Goal: Information Seeking & Learning: Find specific fact

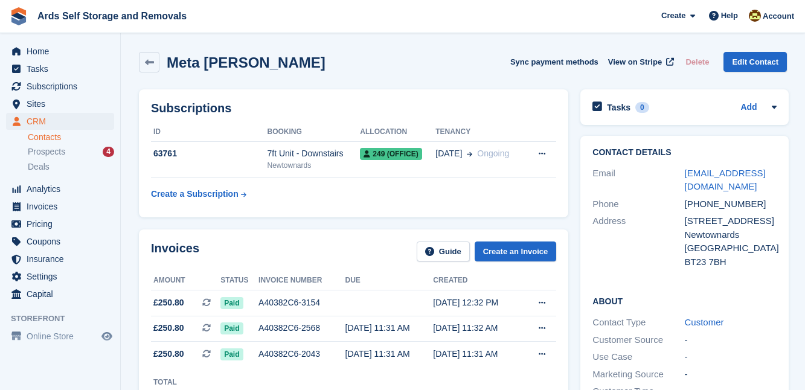
scroll to position [36, 0]
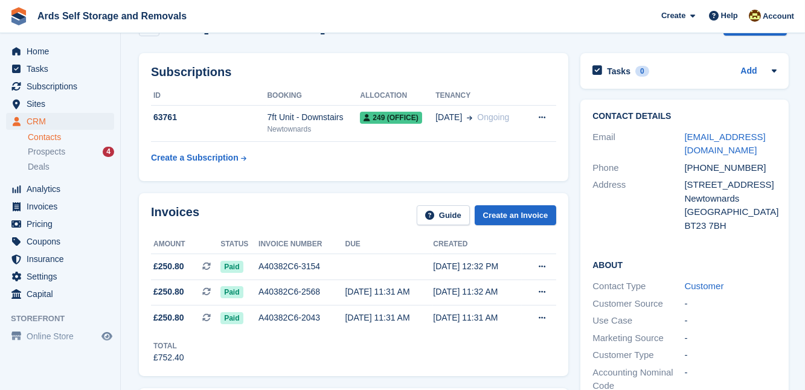
click at [574, 220] on div "Contact Details Email [EMAIL_ADDRESS][DOMAIN_NAME] Phone [PHONE_NUMBER] Address…" at bounding box center [684, 309] width 220 height 431
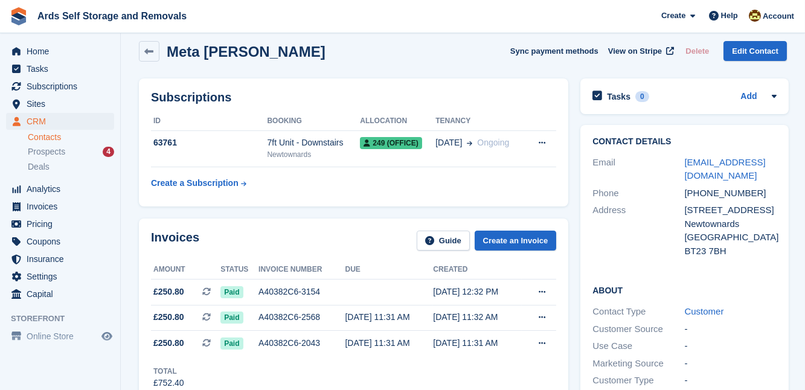
scroll to position [0, 0]
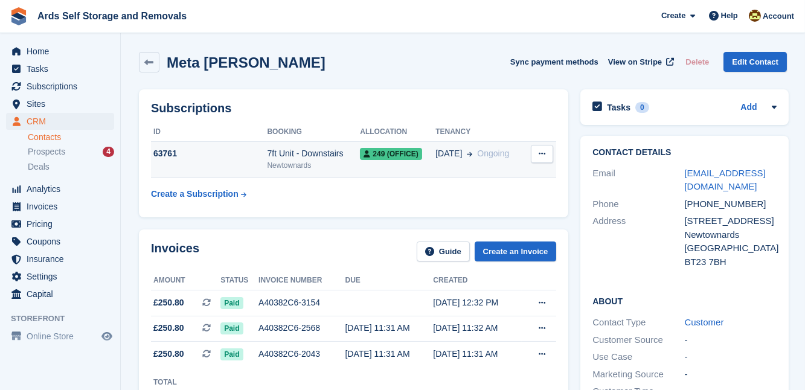
click at [388, 156] on span "249 (office)" at bounding box center [391, 154] width 62 height 12
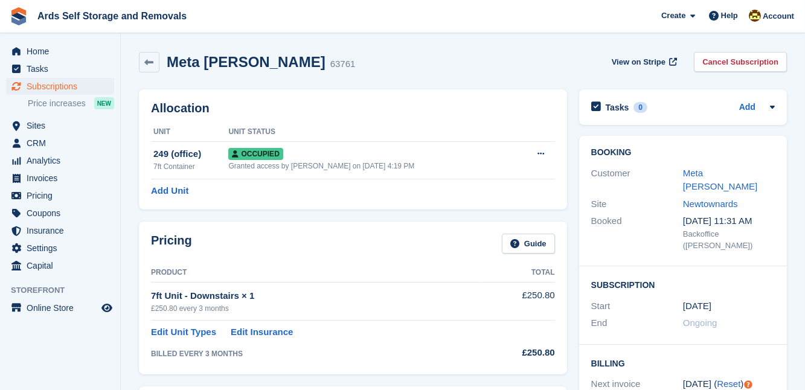
click at [571, 199] on div "Allocation Unit Unit Status 249 (office) 7ft Container Occupied Granted access …" at bounding box center [353, 149] width 440 height 132
click at [695, 175] on link "Meta [PERSON_NAME]" at bounding box center [720, 180] width 74 height 24
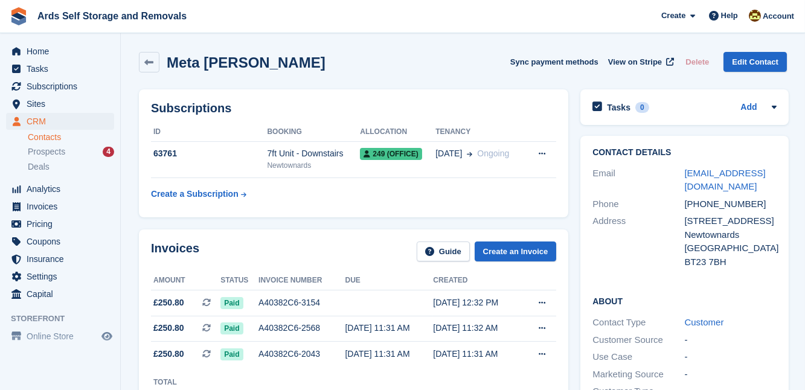
click at [570, 166] on div "Subscriptions ID Booking Allocation Tenancy 63761 7ft Unit - Downstairs [GEOGRA…" at bounding box center [354, 153] width 442 height 140
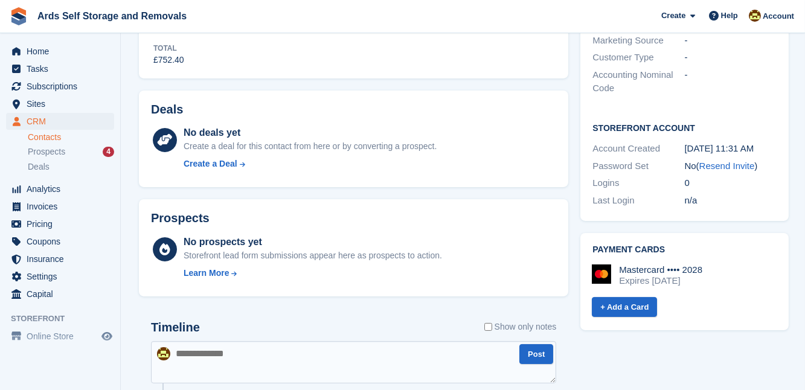
scroll to position [351, 0]
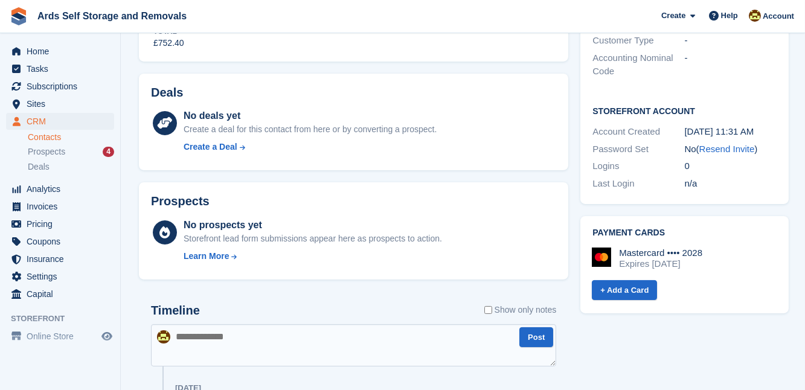
click at [570, 219] on div "Prospects No prospects yet Storefront lead form submissions appear here as pros…" at bounding box center [354, 230] width 442 height 109
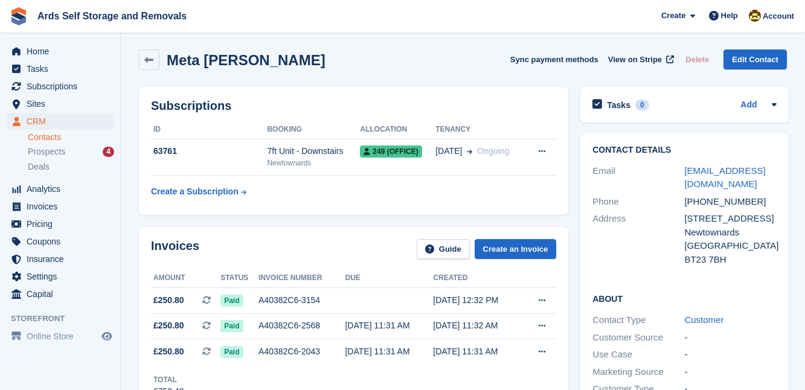
scroll to position [0, 0]
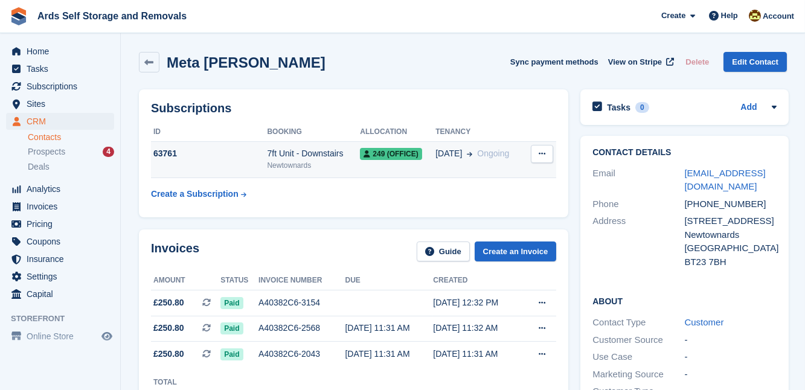
click at [541, 155] on icon at bounding box center [542, 154] width 7 height 8
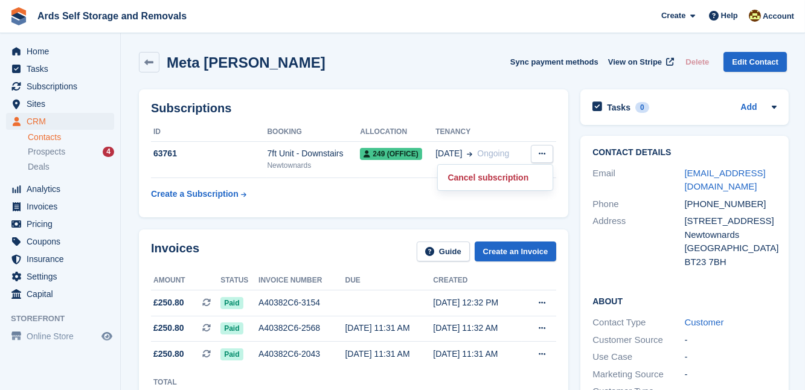
click at [574, 157] on div "Contact Details Email 353072@gmail.com Phone +447730202514 Address 117 Bangor R…" at bounding box center [684, 345] width 220 height 431
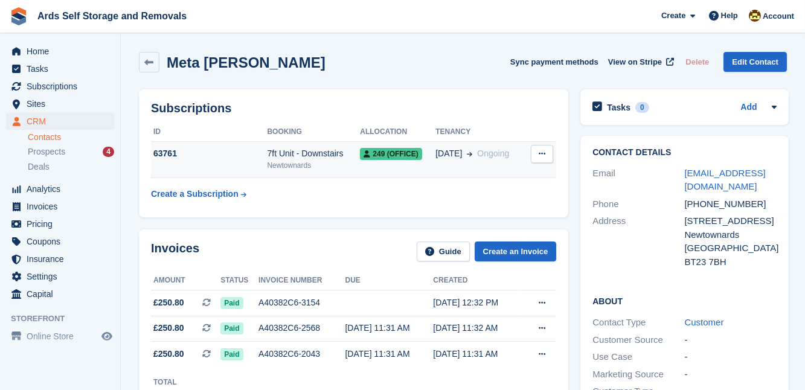
click at [324, 153] on div "7ft Unit - Downstairs" at bounding box center [313, 153] width 93 height 13
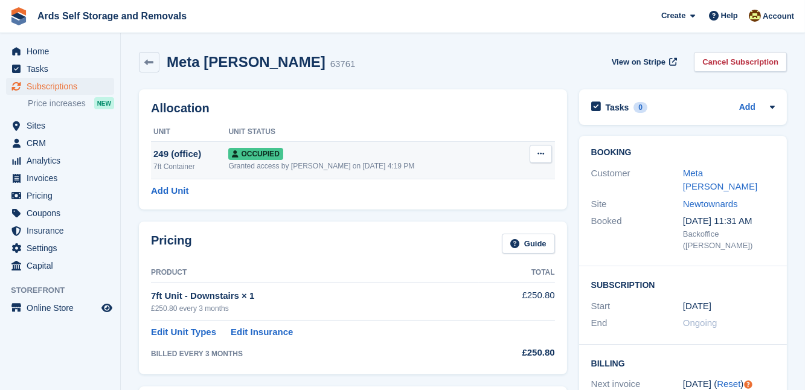
click at [541, 152] on icon at bounding box center [541, 154] width 7 height 8
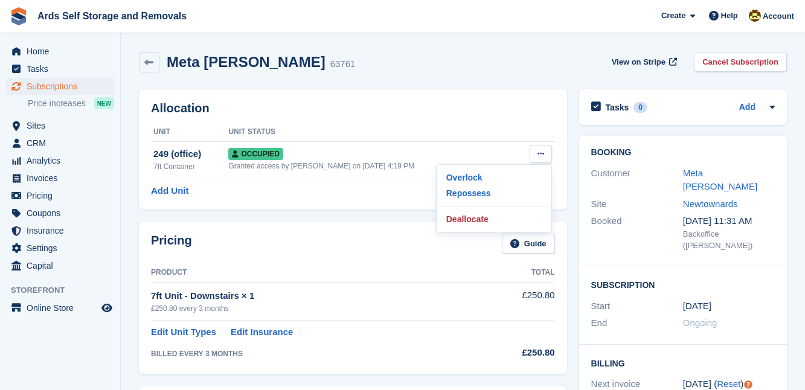
click at [572, 158] on div "Allocation Unit Unit Status 249 (office) 7ft Container Occupied Granted access …" at bounding box center [353, 149] width 440 height 132
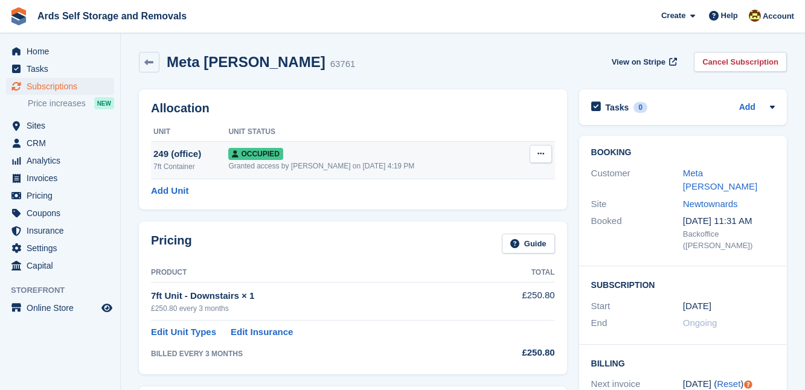
click at [173, 152] on div "249 (office)" at bounding box center [190, 154] width 75 height 14
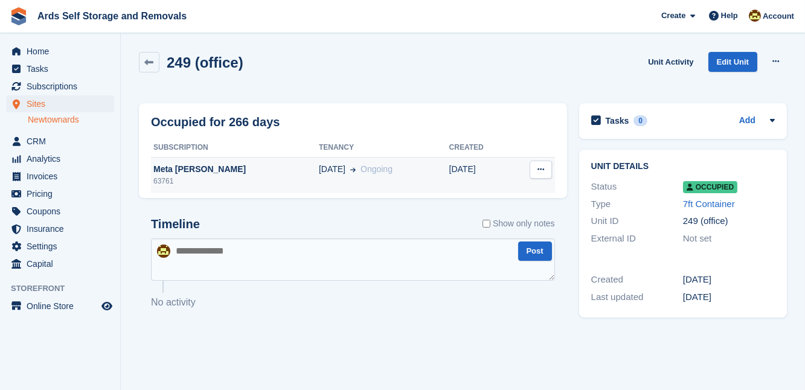
click at [538, 170] on icon at bounding box center [541, 170] width 7 height 8
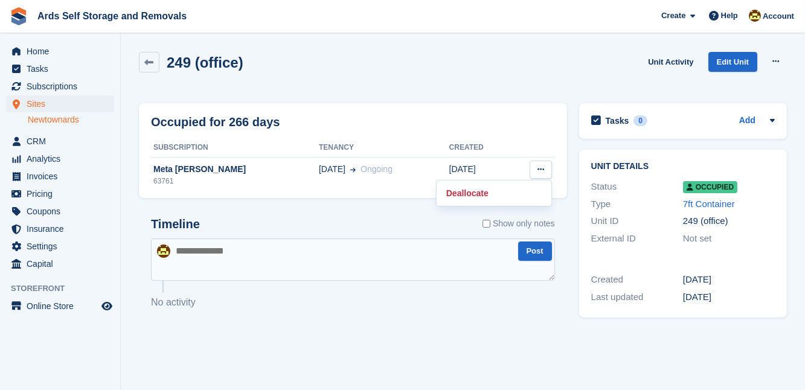
click at [573, 169] on div "Unit details Status Occupied Type 7ft Container Unit ID 249 (office) External I…" at bounding box center [683, 234] width 220 height 181
click at [776, 61] on icon at bounding box center [776, 61] width 7 height 8
click at [756, 40] on section "249 (office) Unit Activity Edit Unit Overlock Repossess Deallocate Occupied for…" at bounding box center [463, 195] width 684 height 390
click at [730, 57] on link "Edit Unit" at bounding box center [733, 62] width 49 height 20
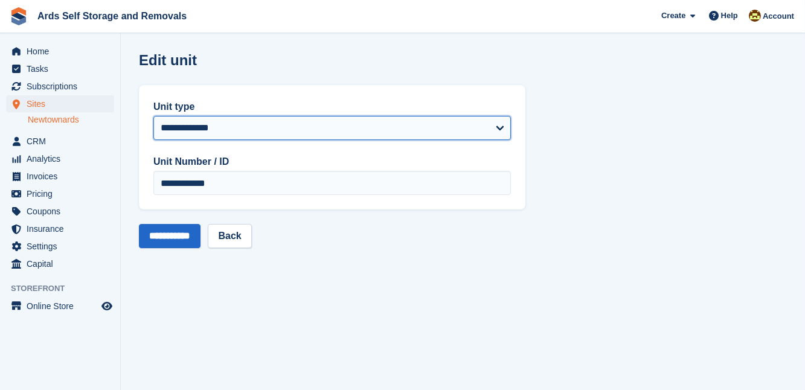
click at [499, 124] on select "**********" at bounding box center [332, 128] width 358 height 24
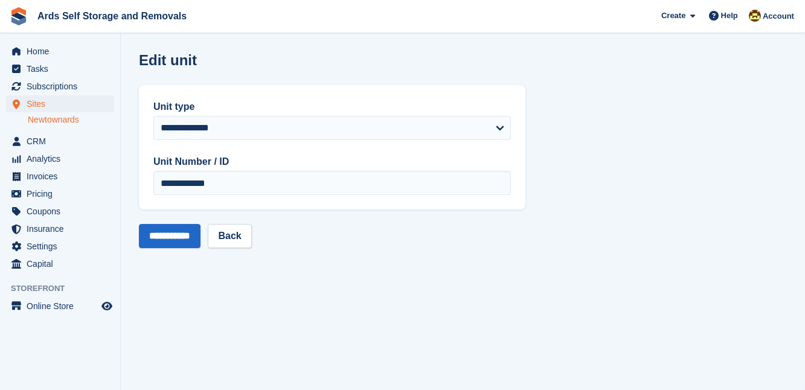
click at [585, 205] on section "**********" at bounding box center [463, 195] width 684 height 390
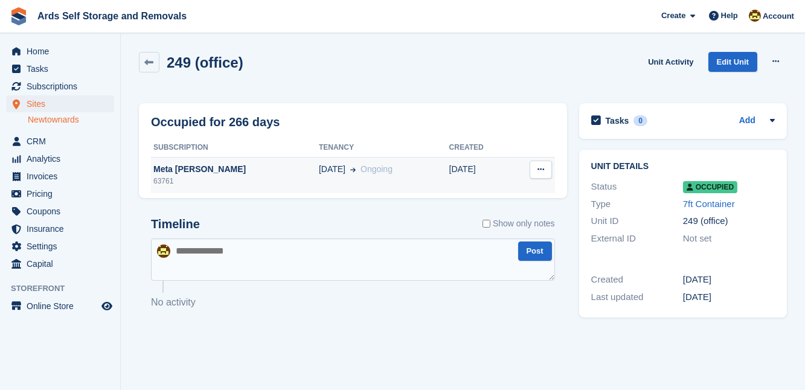
click at [336, 168] on div "30 Nov Ongoing" at bounding box center [384, 169] width 130 height 13
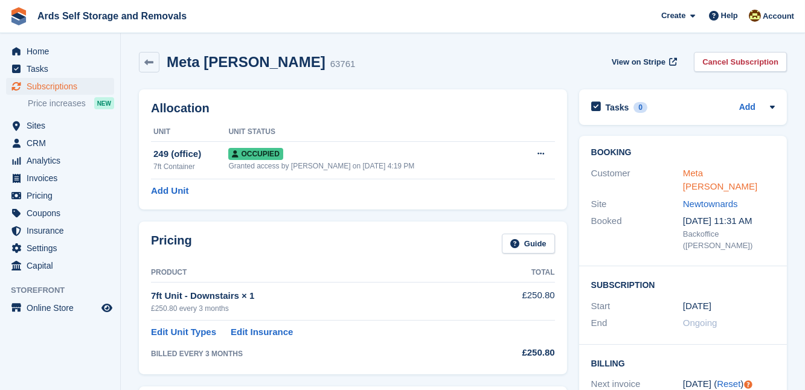
click at [708, 174] on link "Meta [PERSON_NAME]" at bounding box center [720, 180] width 74 height 24
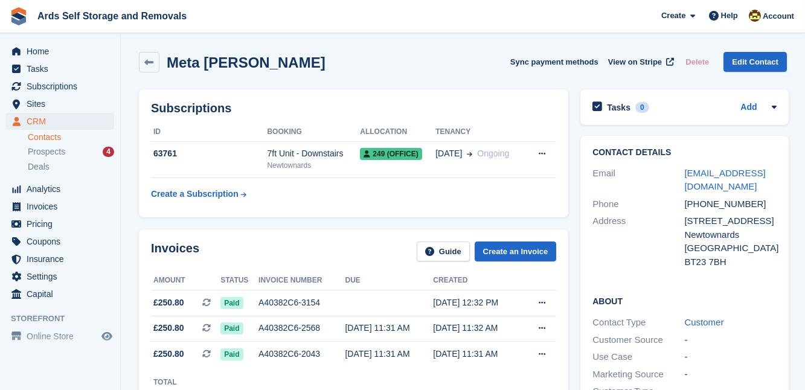
click at [572, 239] on div "Invoices Guide Create an Invoice Amount Status Invoice number Due Created £250.…" at bounding box center [354, 320] width 442 height 195
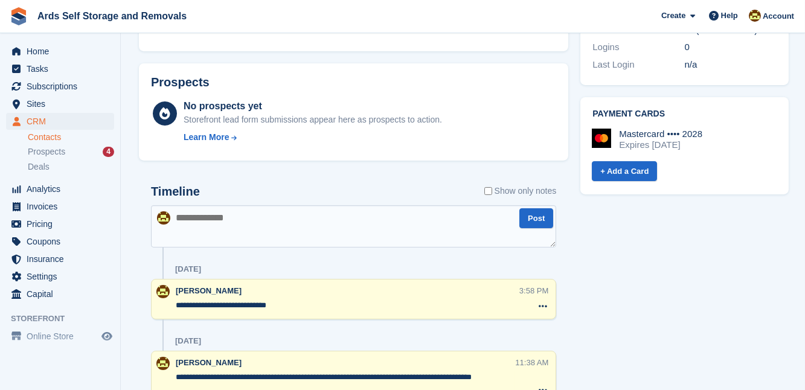
scroll to position [483, 0]
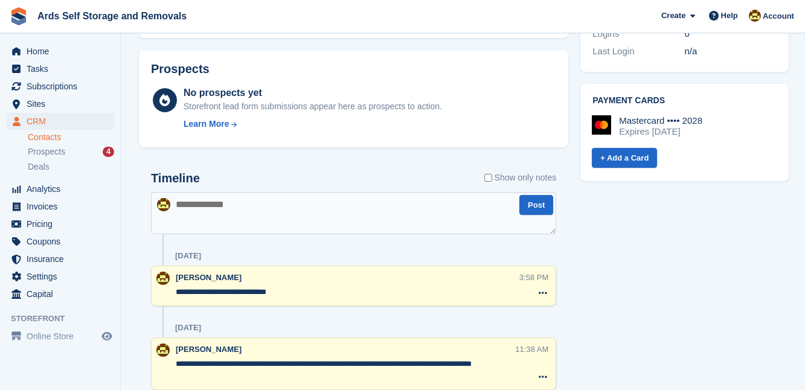
click at [175, 204] on textarea at bounding box center [353, 213] width 405 height 42
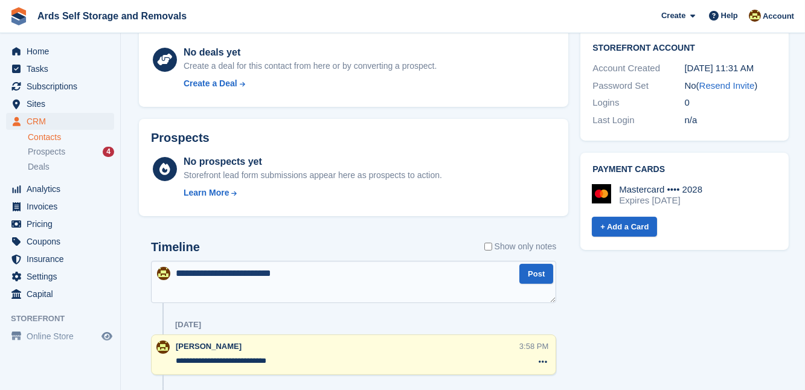
scroll to position [417, 0]
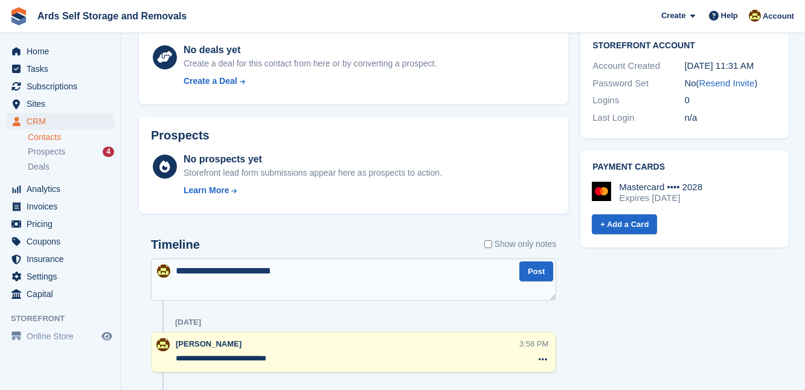
click at [283, 269] on textarea "**********" at bounding box center [353, 280] width 405 height 42
click at [320, 271] on textarea "**********" at bounding box center [353, 280] width 405 height 42
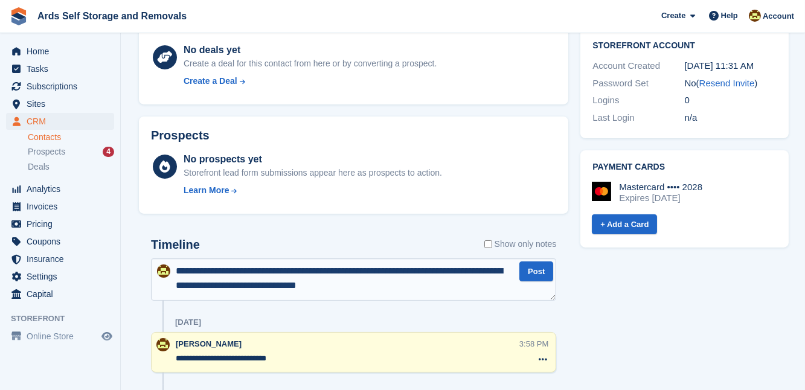
type textarea "**********"
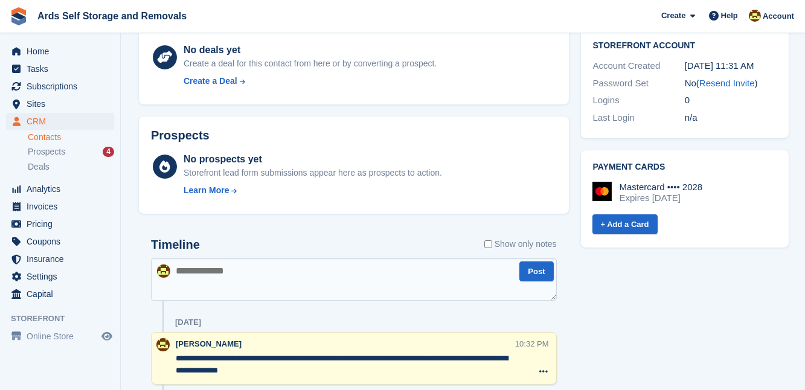
click at [127, 153] on section "Meta [PERSON_NAME] Sync payment methods View on Stripe Delete Edit Contact Subs…" at bounding box center [463, 74] width 684 height 982
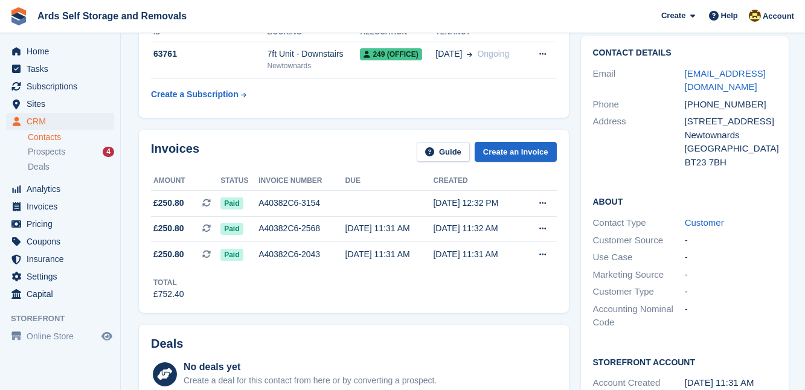
scroll to position [0, 0]
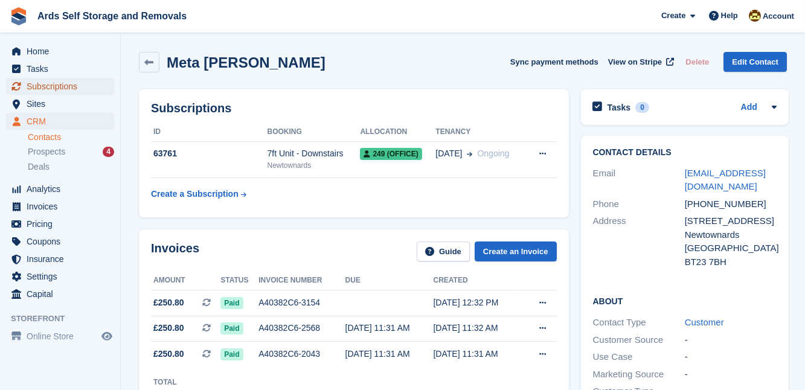
click at [48, 86] on span "Subscriptions" at bounding box center [63, 86] width 72 height 17
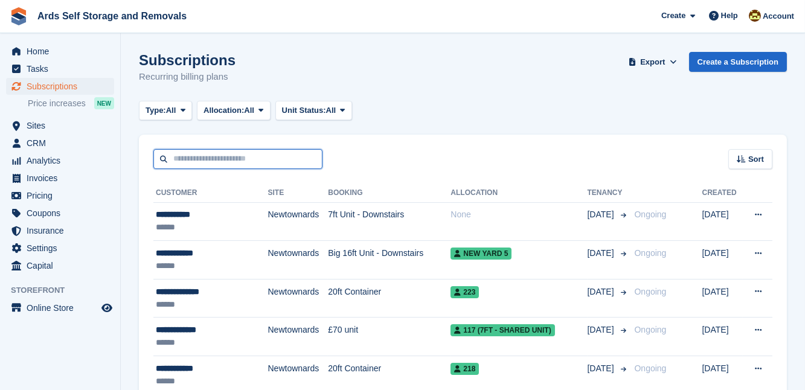
click at [174, 157] on input "text" at bounding box center [237, 159] width 169 height 20
type input "****"
